Goal: Information Seeking & Learning: Learn about a topic

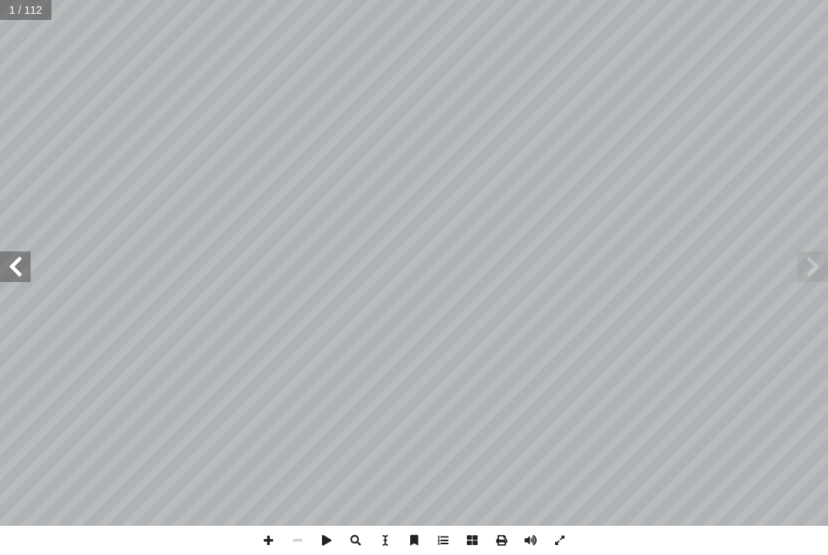
click at [15, 254] on span at bounding box center [15, 267] width 31 height 31
click at [21, 261] on span at bounding box center [15, 267] width 31 height 31
click at [26, 268] on span at bounding box center [15, 267] width 31 height 31
click at [2, 280] on span at bounding box center [15, 267] width 31 height 31
click at [823, 253] on span at bounding box center [813, 267] width 31 height 31
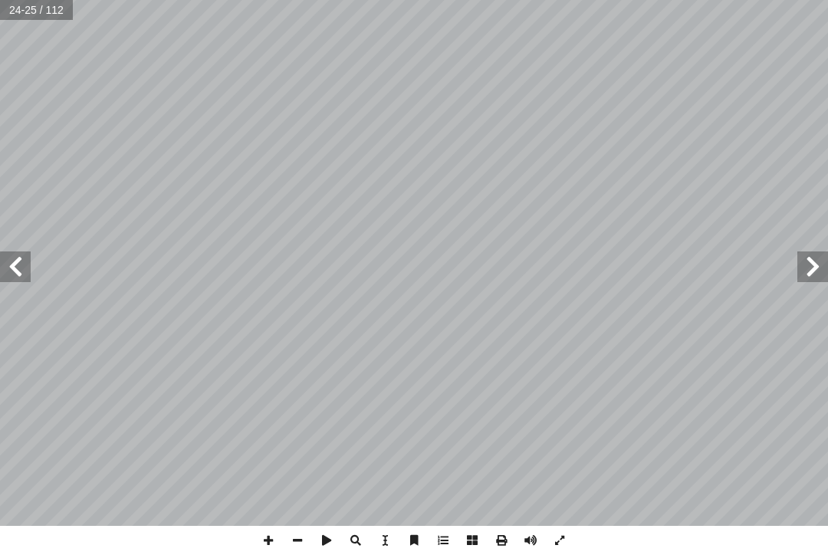
click at [805, 265] on span at bounding box center [813, 267] width 31 height 31
click at [24, 262] on span at bounding box center [15, 267] width 31 height 31
click at [29, 262] on span at bounding box center [15, 267] width 31 height 31
click at [29, 275] on span at bounding box center [15, 267] width 31 height 31
click at [818, 272] on span at bounding box center [813, 267] width 31 height 31
